Goal: Check status: Check status

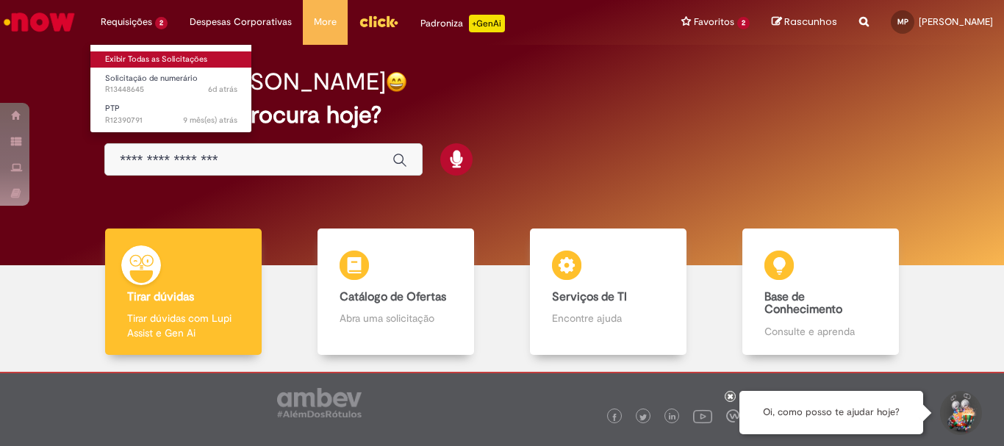
click at [155, 53] on link "Exibir Todas as Solicitações" at bounding box center [171, 59] width 162 height 16
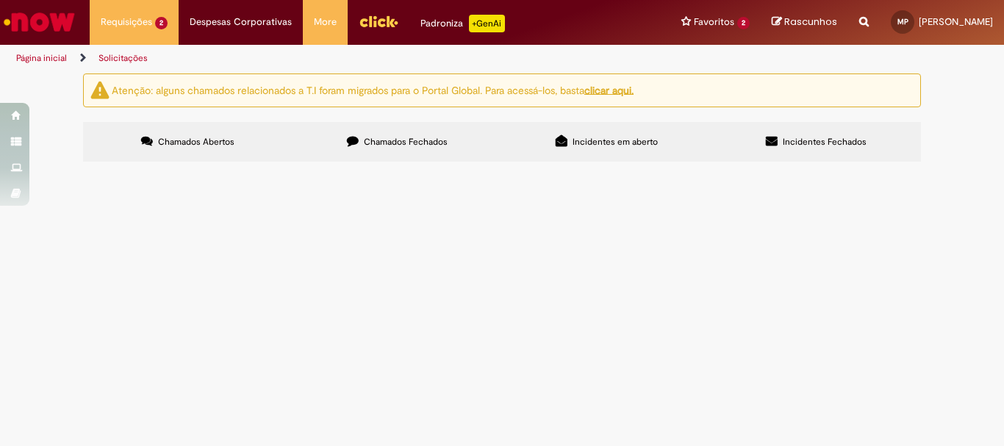
click at [0, 0] on input "Pesquisar" at bounding box center [0, 0] width 0 height 0
click at [630, 140] on span "Incidentes em aberto" at bounding box center [614, 142] width 85 height 12
click at [459, 145] on label "Chamados Fechados" at bounding box center [396, 142] width 209 height 40
click at [0, 0] on input "Pesquisar" at bounding box center [0, 0] width 0 height 0
paste input "*********"
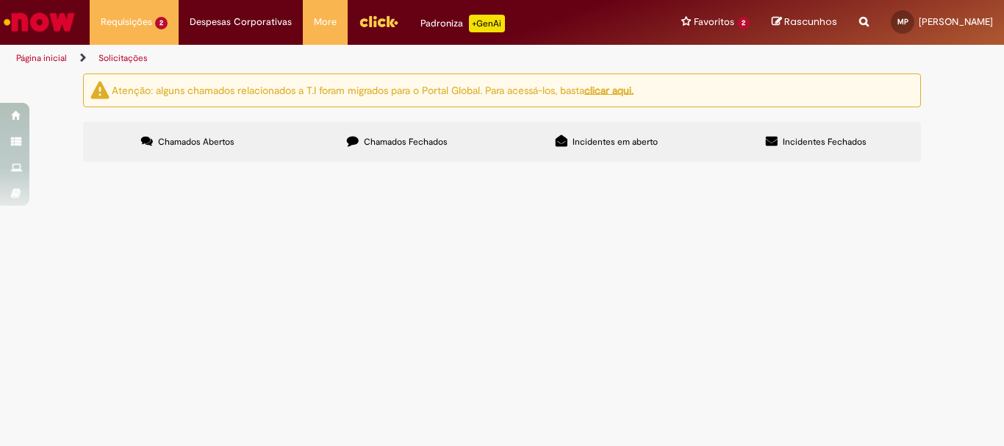
type input "*********"
click at [0, 0] on button "Pesquisar" at bounding box center [0, 0] width 0 height 0
click at [0, 0] on span "[STREET_ADDRESS] [PHONE_NUMBER] CNPJ 77.566.081-0001-16 [STREET_ADDRESS][PERSON…" at bounding box center [0, 0] width 0 height 0
click at [0, 0] on span "R13439016" at bounding box center [0, 0] width 0 height 0
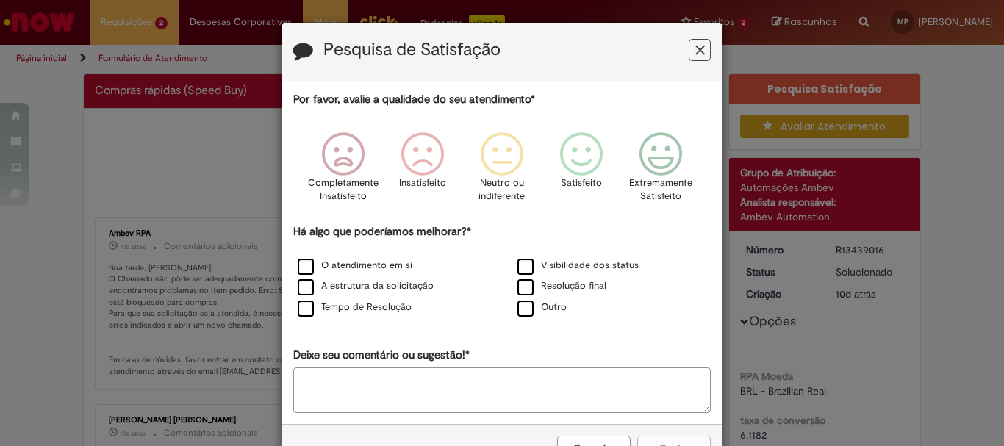
click at [698, 48] on icon "Feedback" at bounding box center [700, 50] width 10 height 15
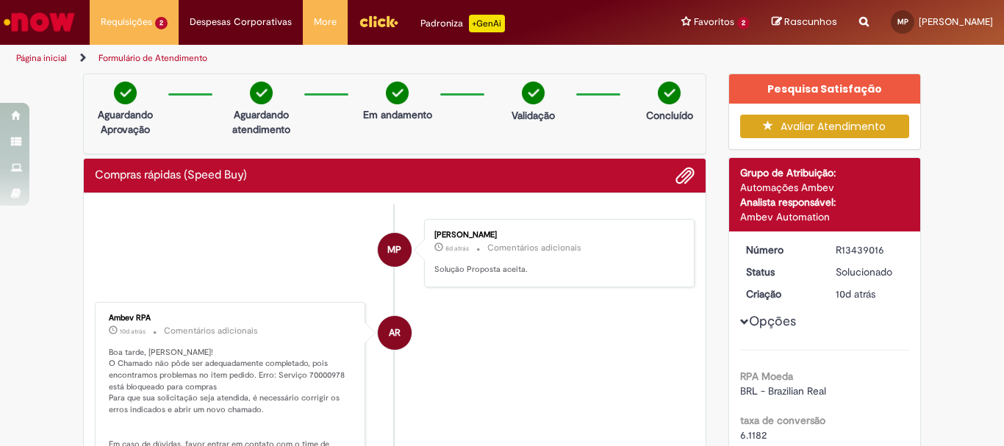
click at [38, 16] on img "Ir para a Homepage" at bounding box center [39, 21] width 76 height 29
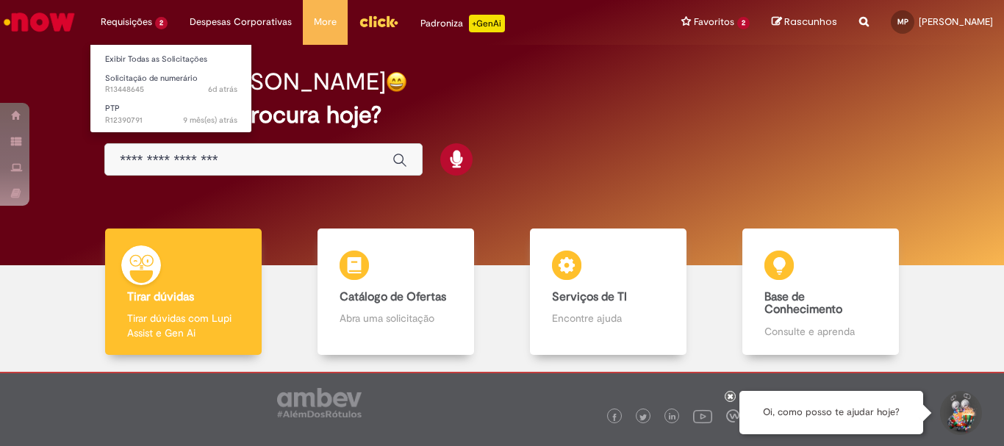
click at [147, 48] on ul "Exibir Todas as Solicitações Solicitação de numerário 6d atrás 6 dias atrás R13…" at bounding box center [171, 88] width 162 height 89
click at [155, 58] on link "Exibir Todas as Solicitações" at bounding box center [171, 59] width 162 height 16
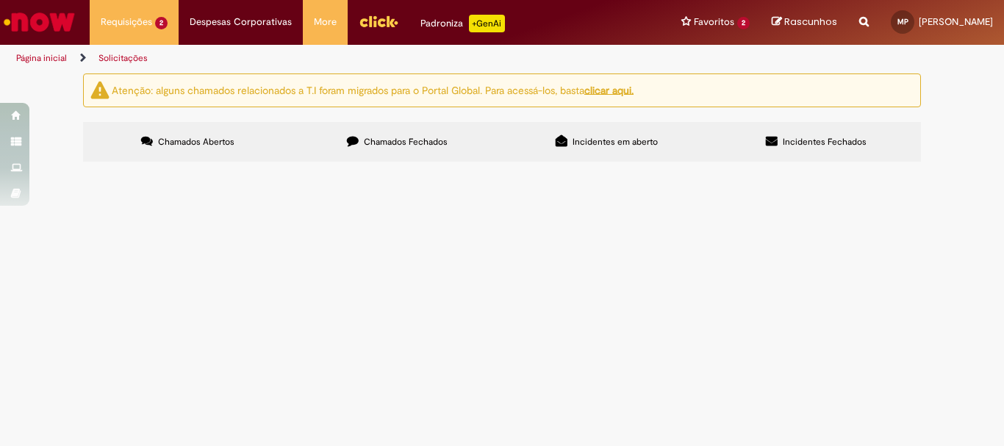
click at [417, 126] on label "Chamados Fechados" at bounding box center [396, 142] width 209 height 40
click at [0, 0] on input "Pesquisar" at bounding box center [0, 0] width 0 height 0
paste input "*********"
type input "*********"
click at [0, 0] on button "Pesquisar" at bounding box center [0, 0] width 0 height 0
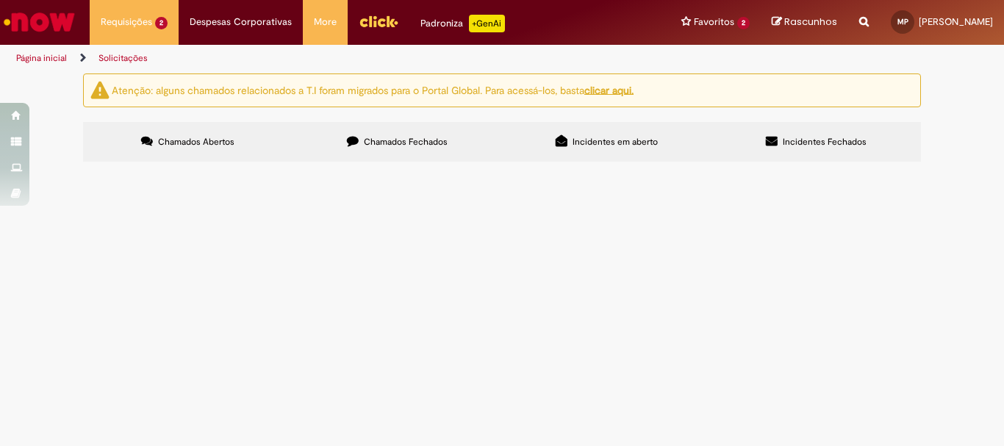
click at [0, 0] on span "Solicitação de numerário" at bounding box center [0, 0] width 0 height 0
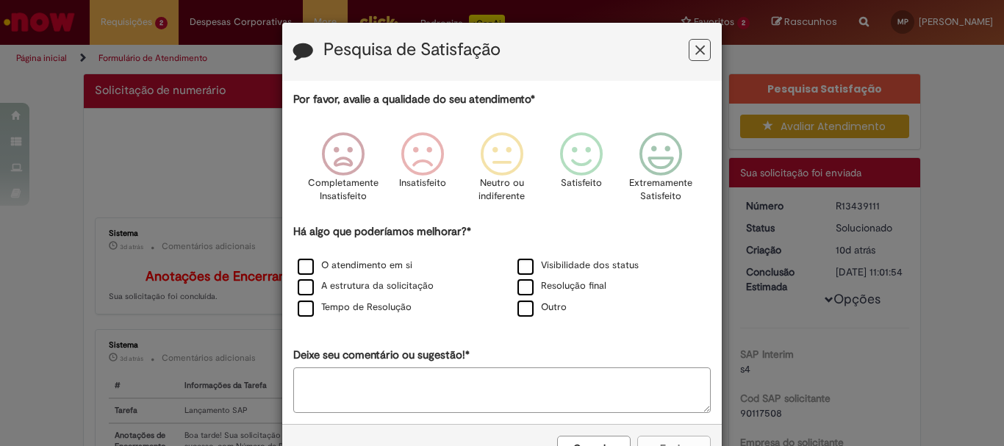
click at [697, 51] on icon "Feedback" at bounding box center [700, 50] width 10 height 15
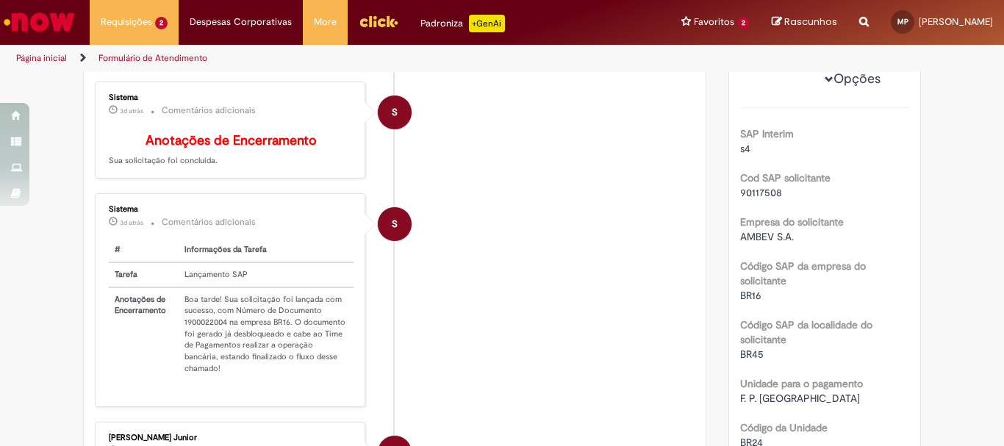
scroll to position [367, 0]
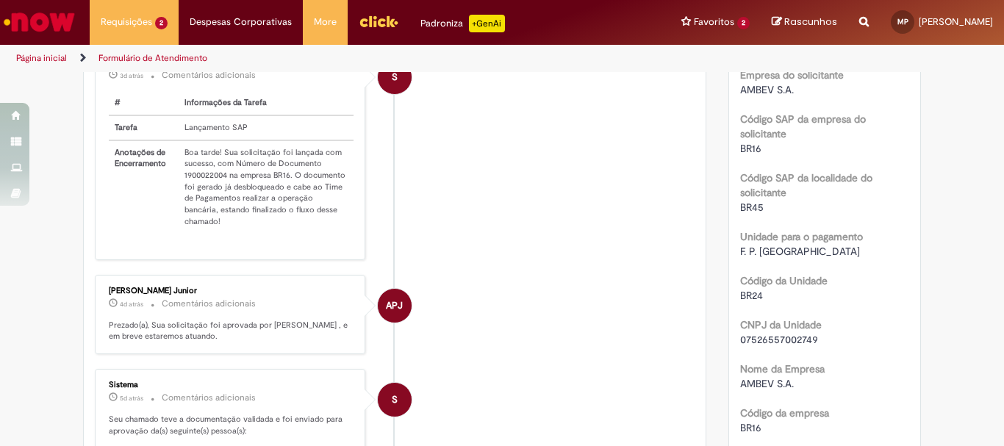
click at [198, 185] on td "Boa tarde! Sua solicitação foi lançada com sucesso, com Número de Documento 190…" at bounding box center [266, 186] width 175 height 93
copy td "1900022004"
